Goal: Information Seeking & Learning: Learn about a topic

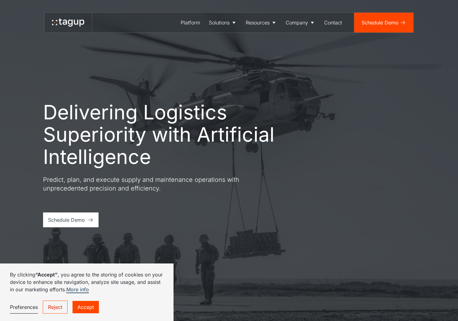
click at [56, 307] on link "Reject" at bounding box center [55, 307] width 25 height 13
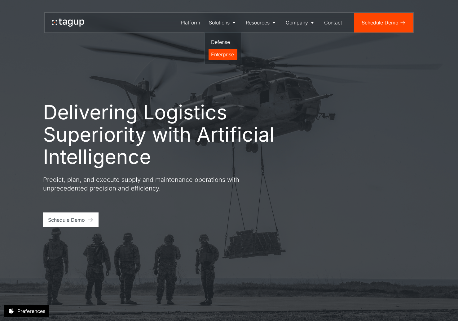
click at [226, 57] on div "Enterprise" at bounding box center [223, 54] width 24 height 7
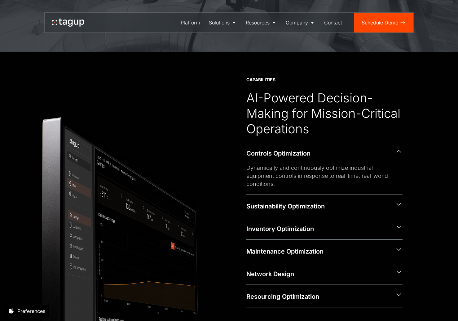
scroll to position [387, 0]
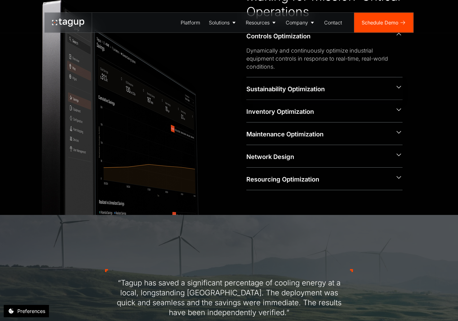
click at [311, 92] on div "Sustainability Optimization" at bounding box center [318, 89] width 144 height 9
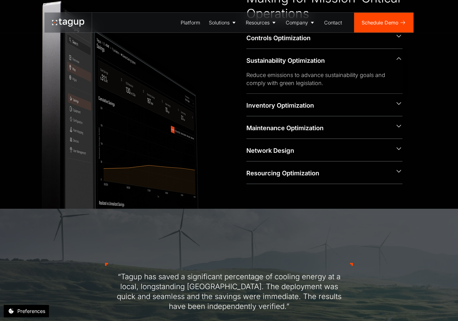
scroll to position [386, 0]
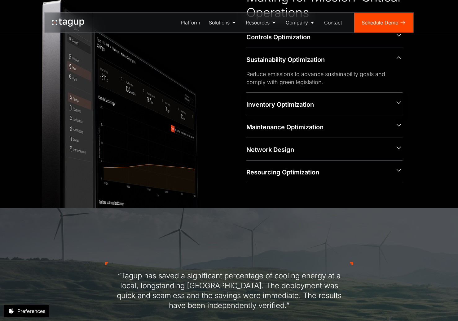
click at [303, 106] on div "Inventory Optimization" at bounding box center [318, 104] width 144 height 9
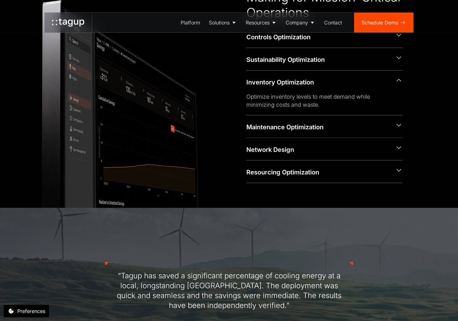
click at [307, 126] on div "Maintenance Optimization" at bounding box center [318, 127] width 144 height 9
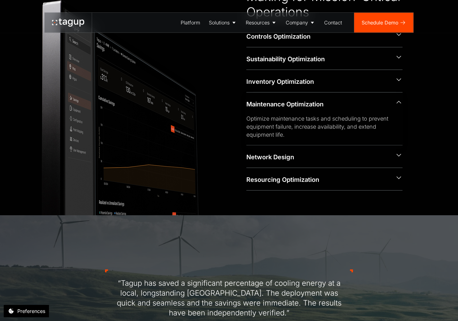
scroll to position [387, 0]
click at [310, 159] on div "Network Design" at bounding box center [318, 157] width 144 height 9
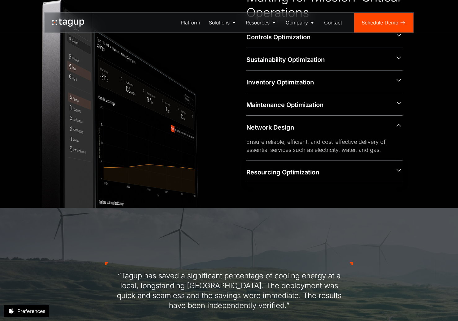
click at [309, 174] on div "Resourcing Optimization" at bounding box center [318, 172] width 144 height 9
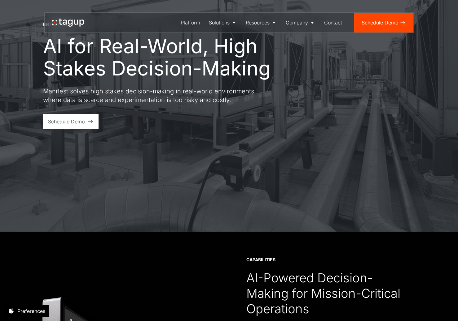
scroll to position [0, 0]
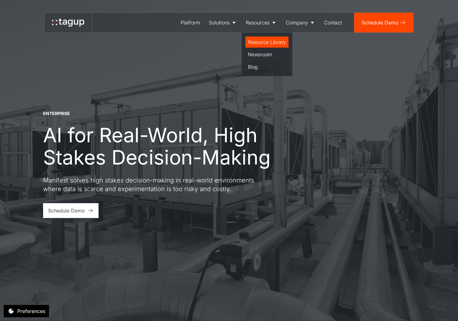
click at [268, 44] on div "Resource Library" at bounding box center [267, 41] width 38 height 7
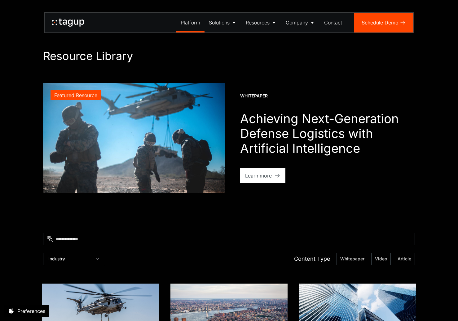
click at [193, 22] on div "Platform" at bounding box center [191, 22] width 20 height 7
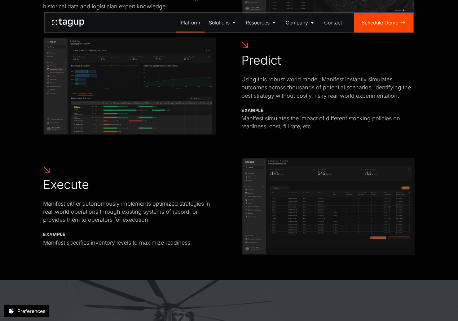
scroll to position [455, 0]
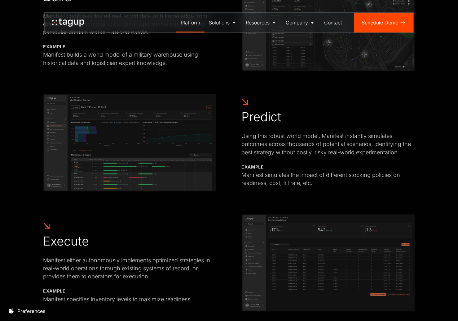
click at [137, 156] on img at bounding box center [129, 143] width 173 height 98
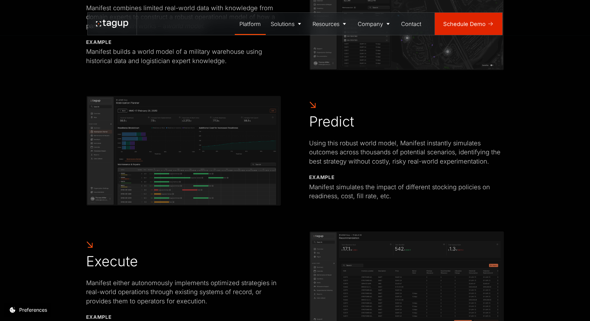
scroll to position [480, 0]
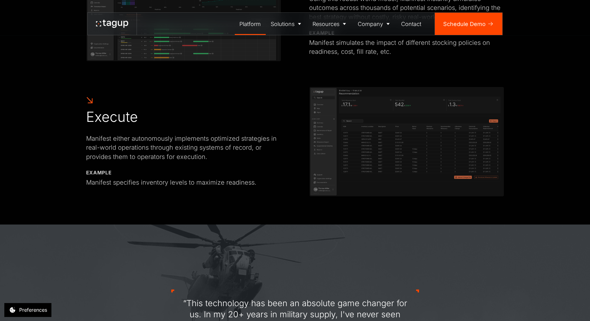
scroll to position [677, 0]
